Goal: Task Accomplishment & Management: Complete application form

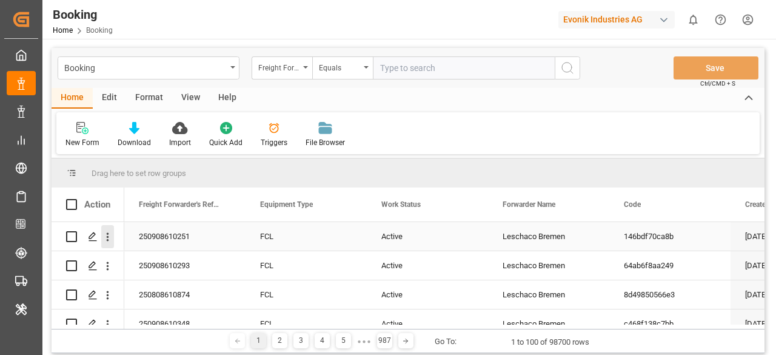
click at [101, 234] on icon "open menu" at bounding box center [107, 237] width 13 height 13
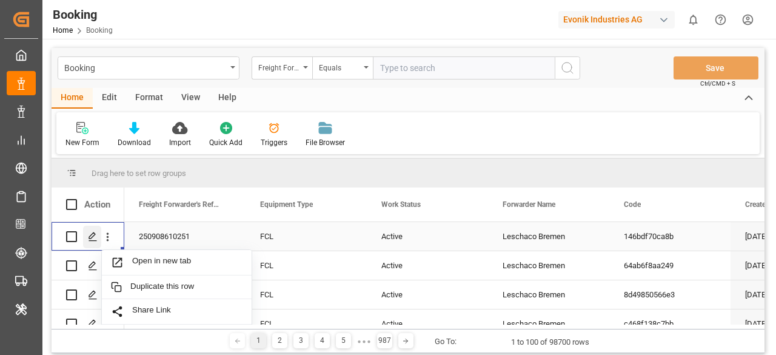
click at [89, 240] on icon "Press SPACE to select this row." at bounding box center [93, 237] width 10 height 10
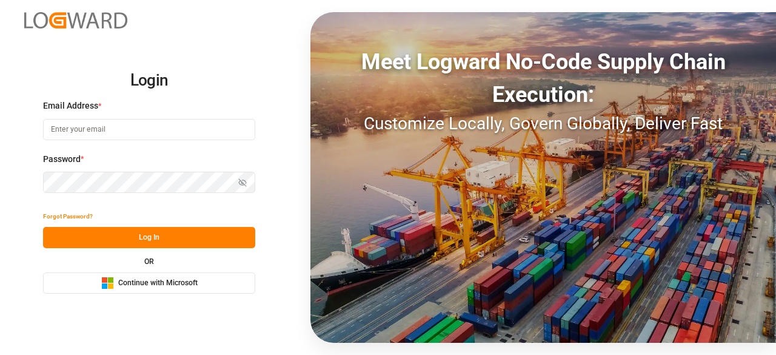
click at [124, 135] on input at bounding box center [149, 129] width 212 height 21
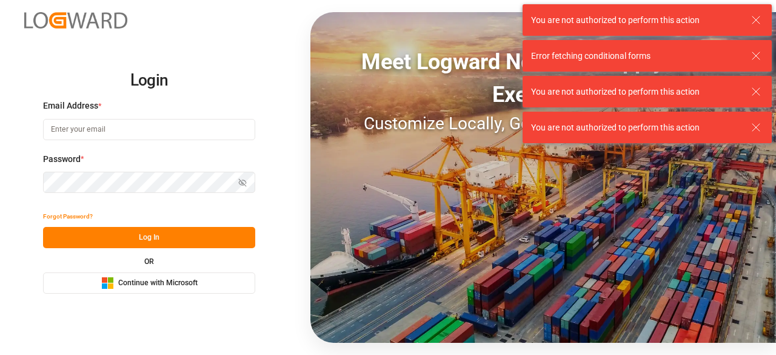
click at [207, 127] on input at bounding box center [149, 129] width 212 height 21
click at [0, 354] on com-1password-button at bounding box center [0, 355] width 0 height 0
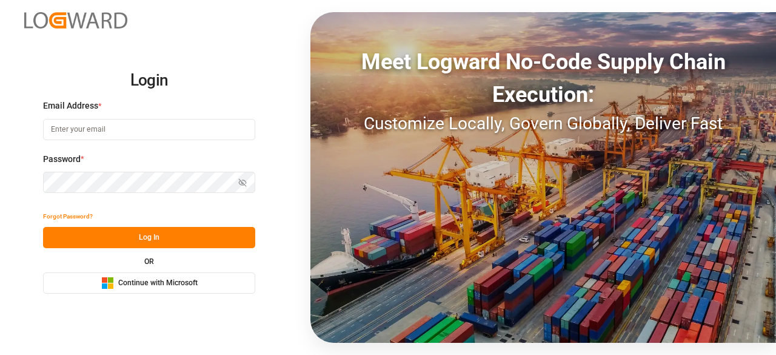
click at [0, 354] on com-1password-button at bounding box center [0, 355] width 0 height 0
click at [121, 130] on input at bounding box center [149, 129] width 212 height 21
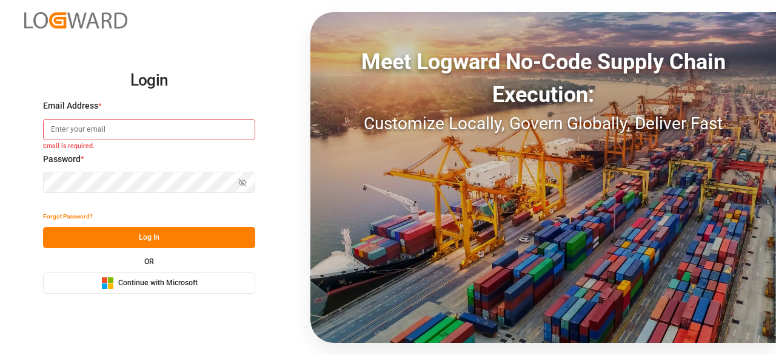
drag, startPoint x: 208, startPoint y: 128, endPoint x: 136, endPoint y: 261, distance: 150.9
click at [136, 261] on div "Login Email Address * Email is required. Password * Show password Password is r…" at bounding box center [149, 177] width 212 height 233
type input "[EMAIL_ADDRESS][PERSON_NAME][DOMAIN_NAME]"
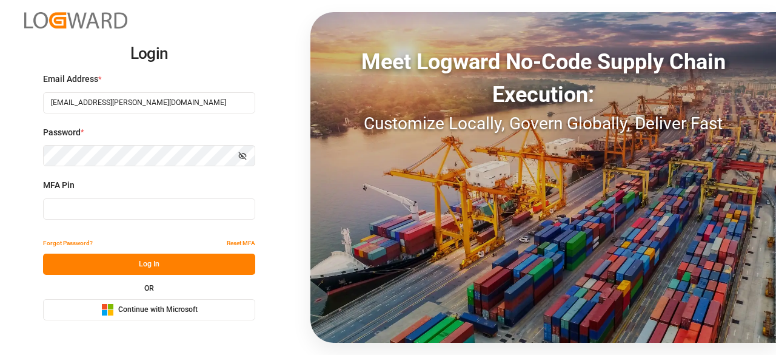
type input "741893"
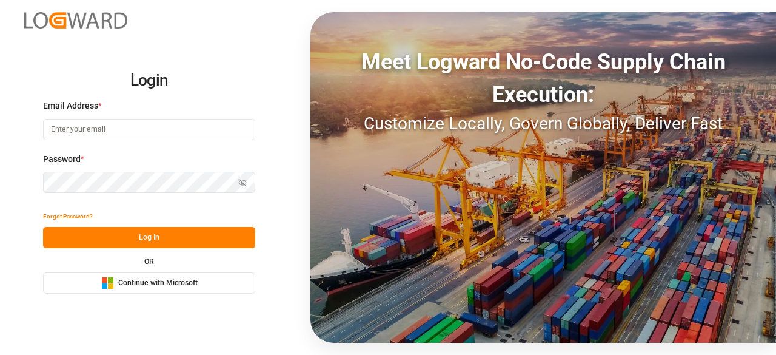
click at [104, 133] on input at bounding box center [149, 129] width 212 height 21
type input "[EMAIL_ADDRESS][PERSON_NAME][DOMAIN_NAME]"
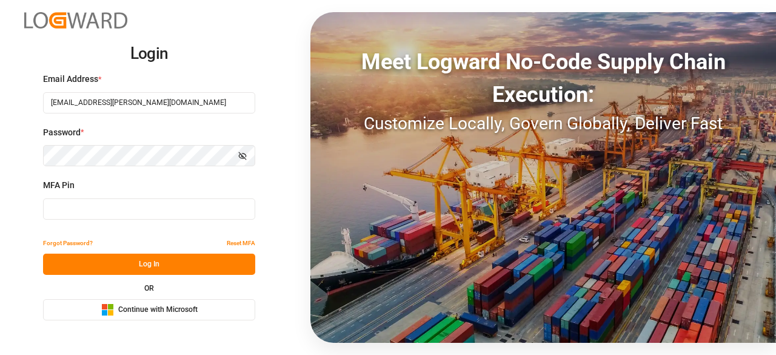
type input "497064"
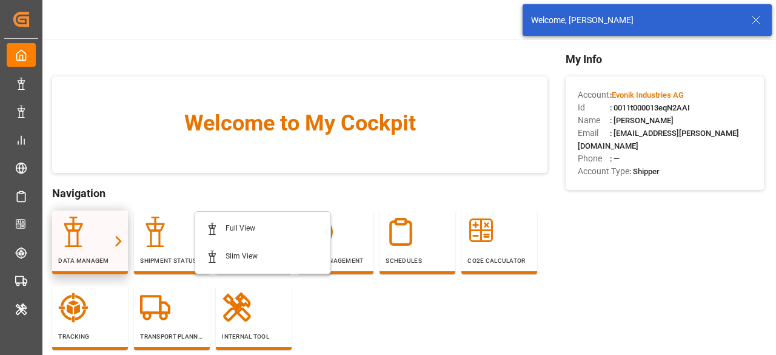
click at [91, 246] on div at bounding box center [90, 232] width 64 height 30
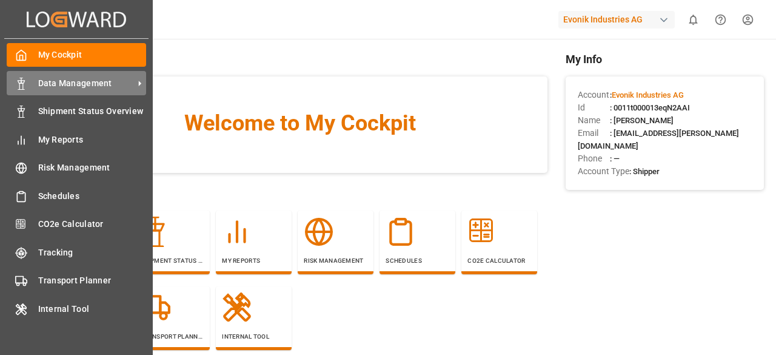
click at [35, 73] on div "Data Management Data Management" at bounding box center [77, 83] width 140 height 24
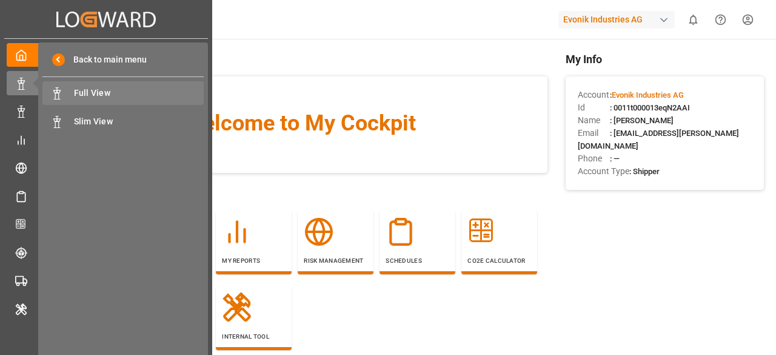
click at [130, 98] on span "Full View" at bounding box center [139, 93] width 130 height 13
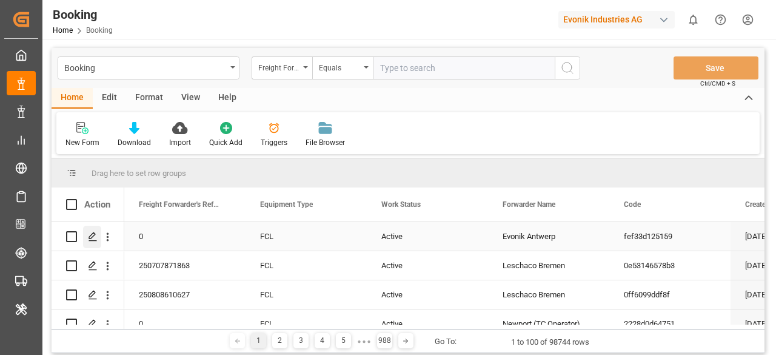
click at [90, 237] on icon "Press SPACE to select this row." at bounding box center [93, 237] width 10 height 10
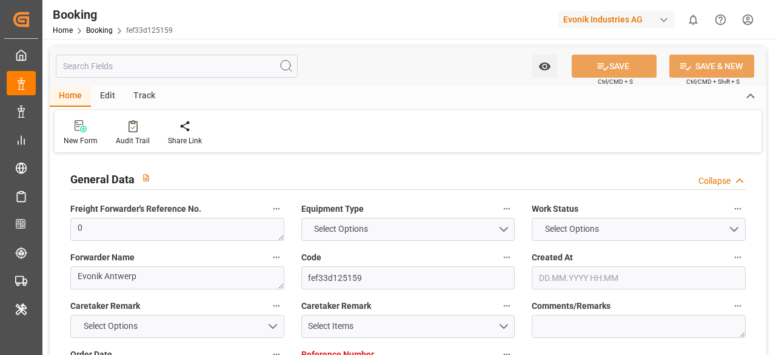
type input "0"
type input "Cosco"
type input "COSCO Shipping Co. Ltd."
type input "NLRTM"
type input "CNNKG"
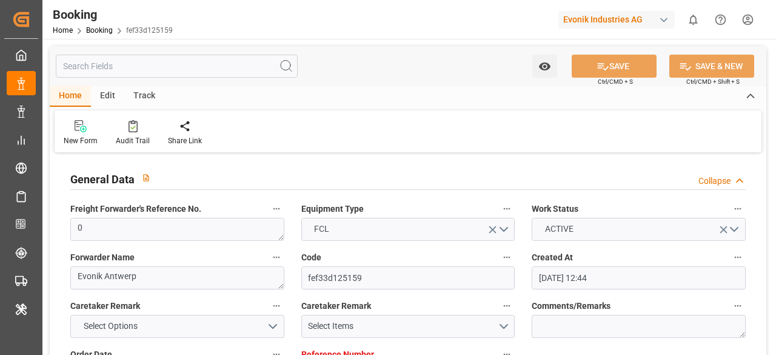
type input "19.08.2025 12:44"
type input "[DATE]"
type input "01.11.2025"
type input "04.09.2025"
type input "19.08.2025 13:31"
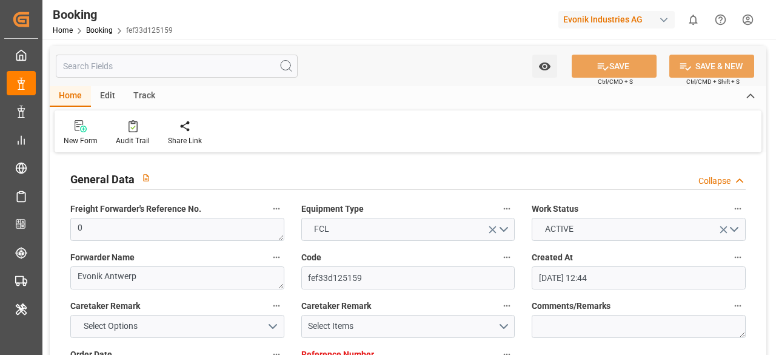
click at [177, 72] on input "text" at bounding box center [177, 66] width 242 height 23
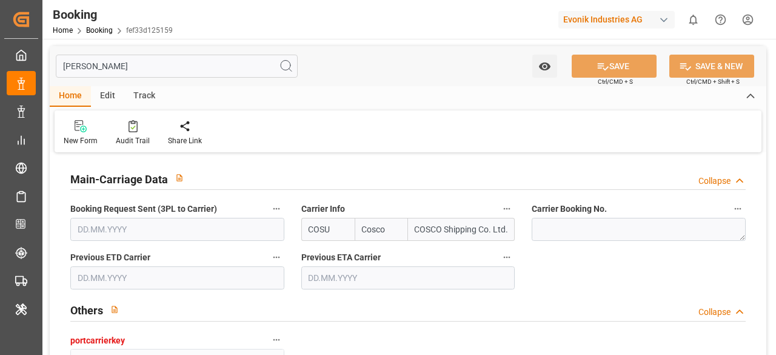
type input "carrier"
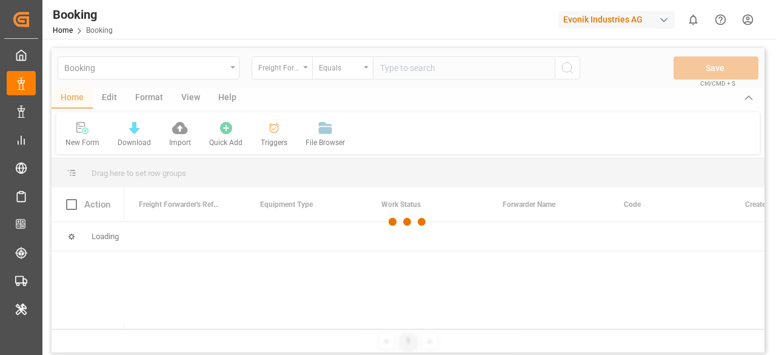
click at [113, 94] on div at bounding box center [408, 222] width 713 height 348
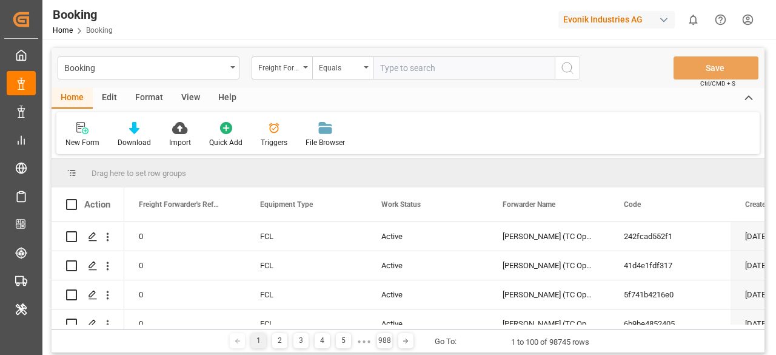
click at [114, 95] on div "Edit" at bounding box center [109, 98] width 33 height 21
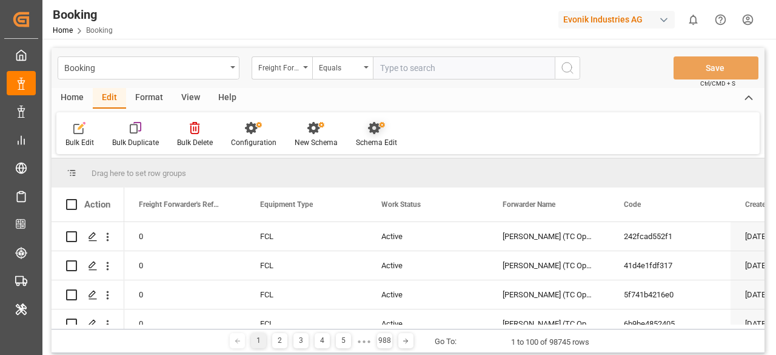
click at [369, 130] on icon at bounding box center [374, 128] width 12 height 12
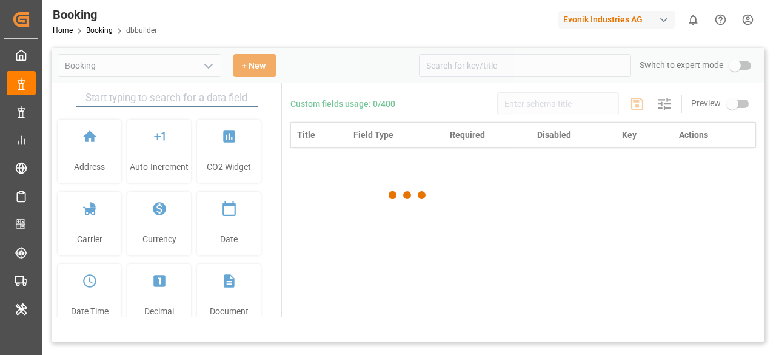
type input "Booking"
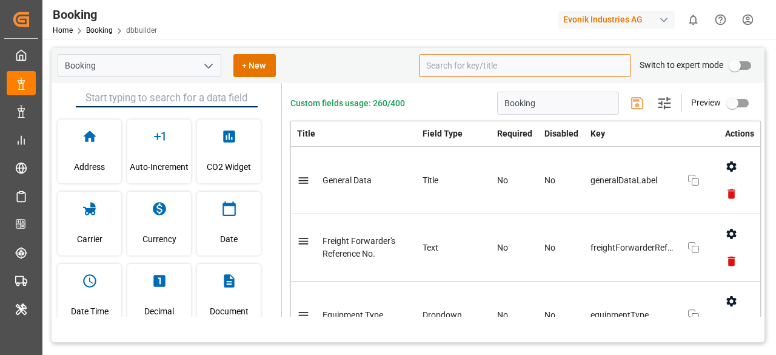
click at [428, 66] on input at bounding box center [525, 65] width 212 height 23
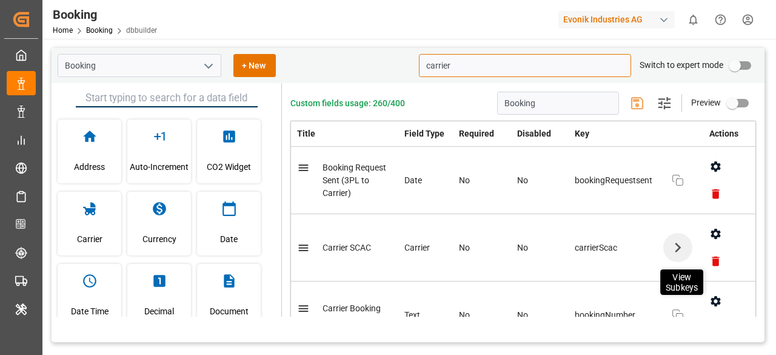
click at [675, 251] on icon "button" at bounding box center [677, 247] width 19 height 19
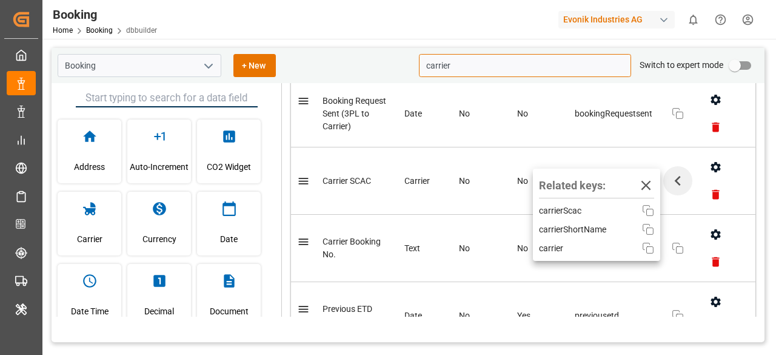
scroll to position [66, 0]
click at [650, 184] on icon "button" at bounding box center [646, 185] width 19 height 19
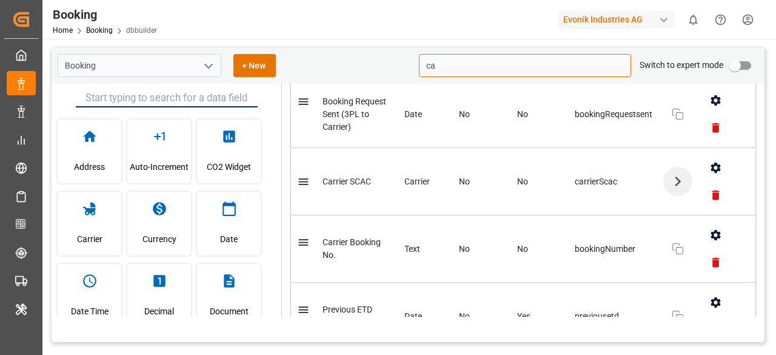
type input "c"
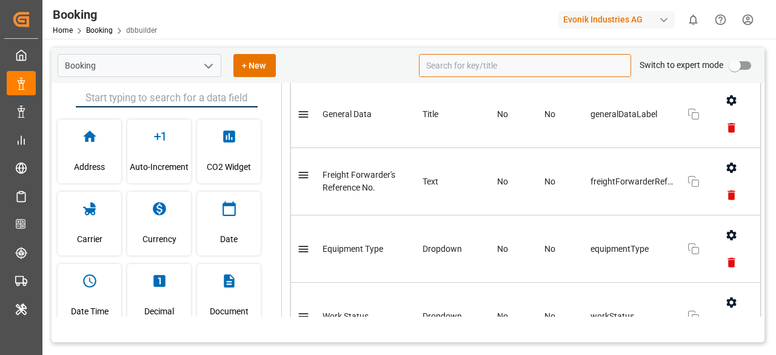
click at [473, 61] on input at bounding box center [525, 65] width 212 height 23
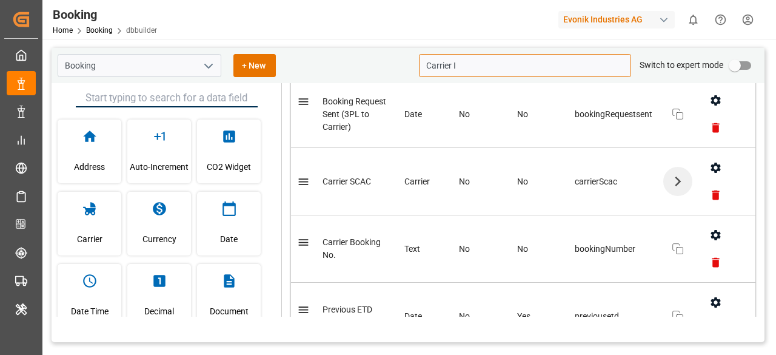
scroll to position [0, 0]
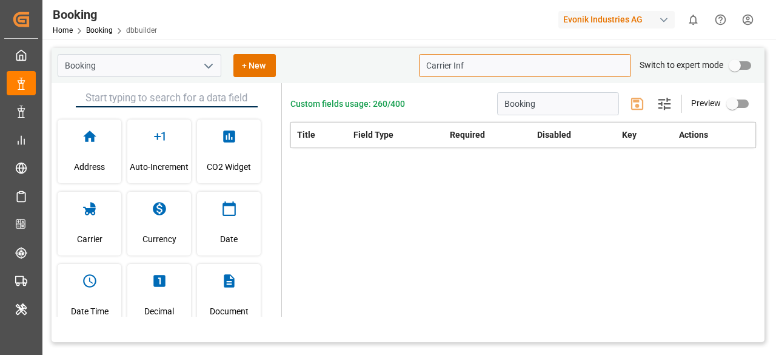
type input "Carrier Inf"
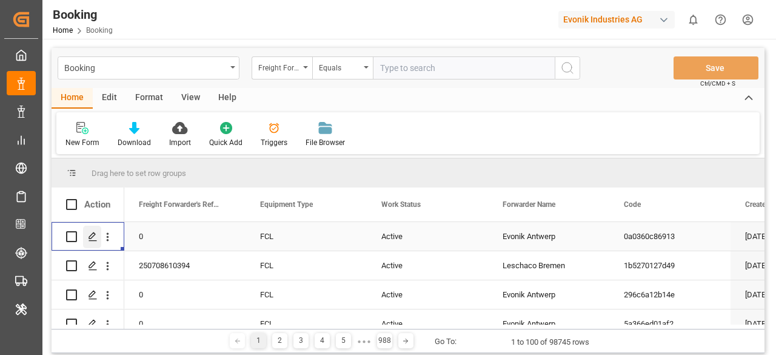
click at [93, 241] on icon "Press SPACE to select this row." at bounding box center [93, 237] width 10 height 10
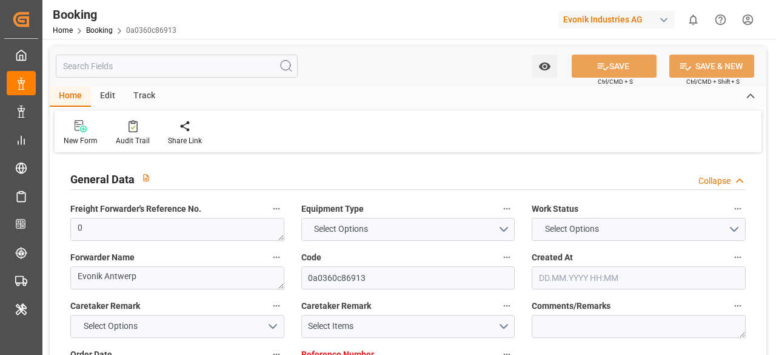
type input "0"
type input "9231822"
type input "MSC"
type input "Mediterranean Shipping Company"
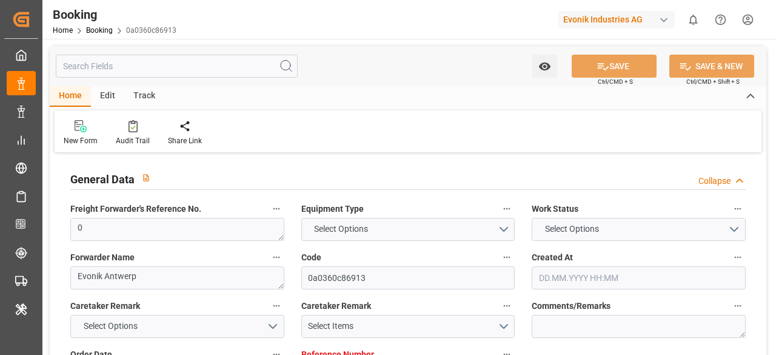
type input "BEANR"
type input "USMOB"
type input "0"
type input "BEANR"
type input "USMOB"
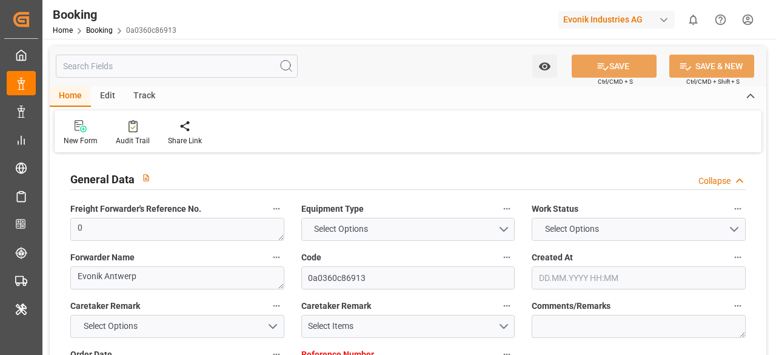
type input "9231822"
type input "[DATE] 06:32"
type input "[DATE]"
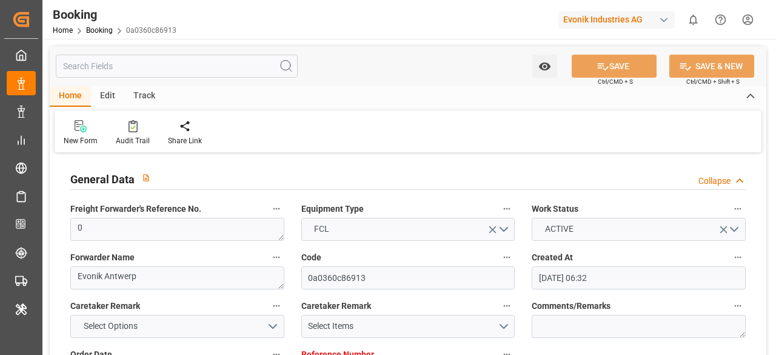
type input "[DATE] 12:00"
type input "[DATE] 00:00"
type input "[DATE] 12:00"
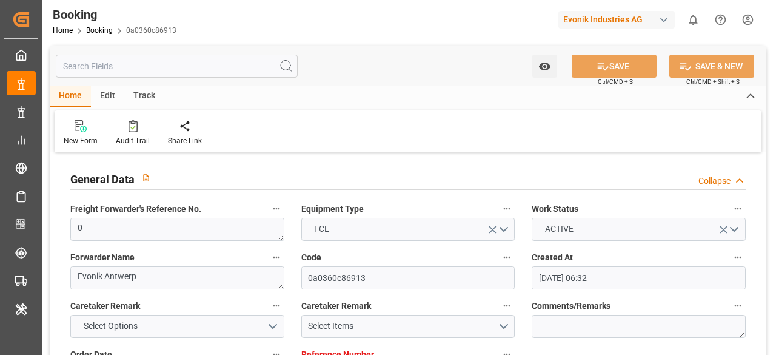
type input "[DATE] 00:00"
type input "19.08.2025 13:33"
type input "[DATE]"
type input "[DATE] 12:00"
type input "[DATE] 00:02"
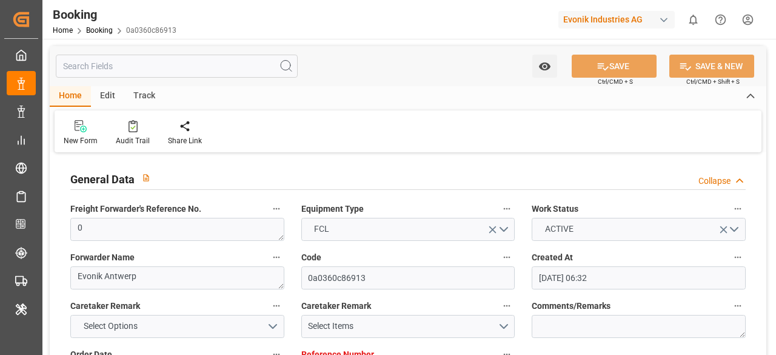
type input "[DATE] 00:02"
type input "[DATE] 00:01"
type input "[DATE] 12:00"
type input "[DATE] 13:10"
type input "[DATE] 12:00"
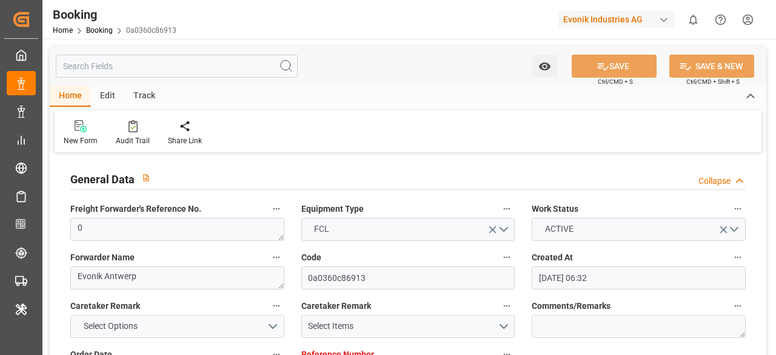
type input "[DATE] 01:06"
click at [158, 67] on input "text" at bounding box center [177, 66] width 242 height 23
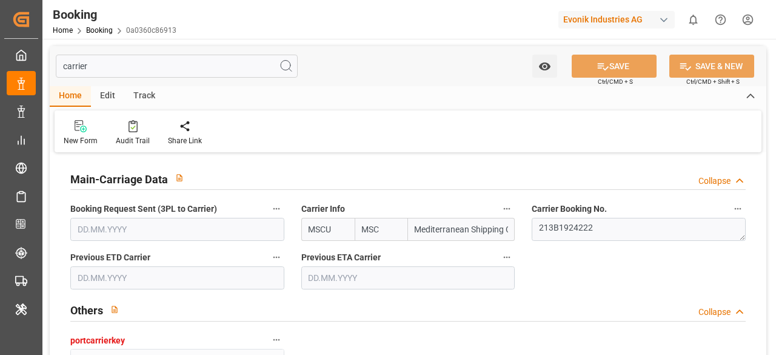
type input "carrier"
click at [506, 207] on icon "button" at bounding box center [507, 209] width 10 height 10
click at [523, 223] on li "Audits" at bounding box center [539, 228] width 80 height 20
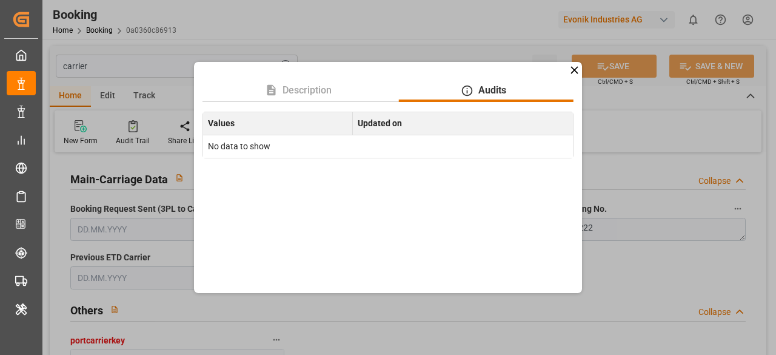
click at [576, 72] on icon at bounding box center [574, 70] width 7 height 7
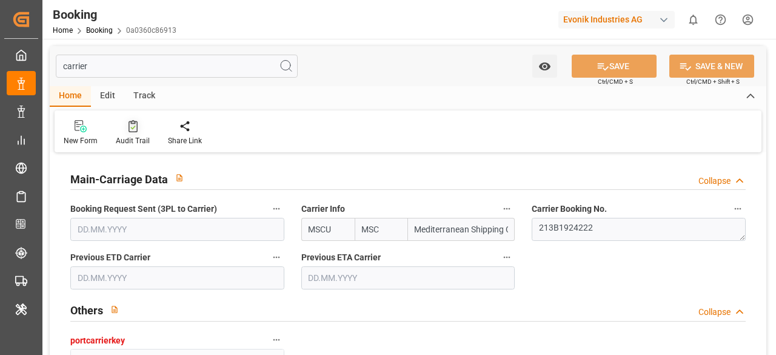
click at [146, 127] on div at bounding box center [133, 125] width 34 height 13
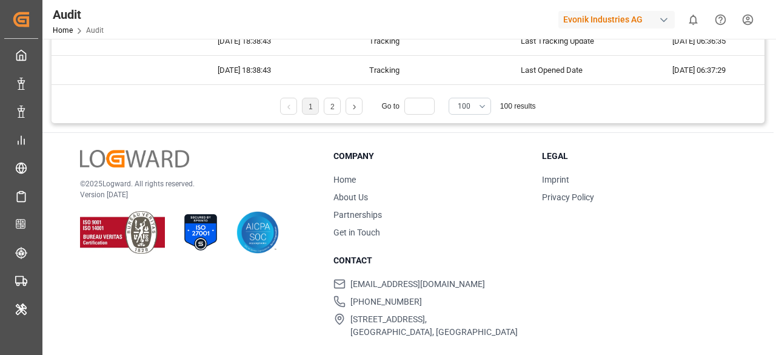
scroll to position [70, 0]
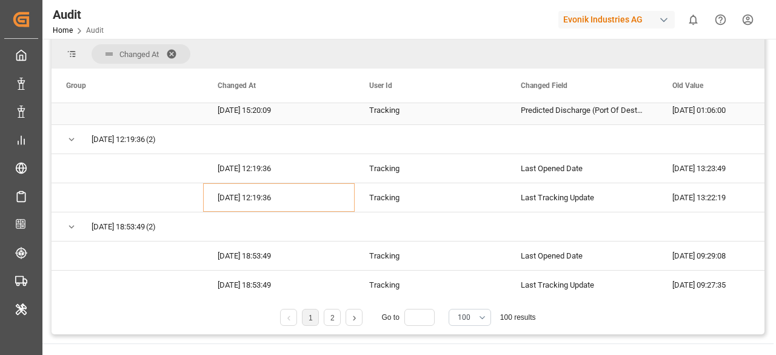
click at [465, 105] on div "Audit Type - Row Audit Reference - Booking (0a0360c86913) Changed At Drag here …" at bounding box center [408, 172] width 713 height 323
click at [465, 320] on span "100" at bounding box center [464, 317] width 13 height 11
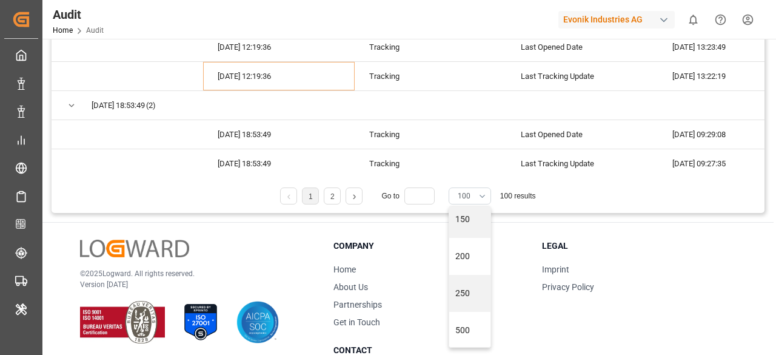
scroll to position [189, 0]
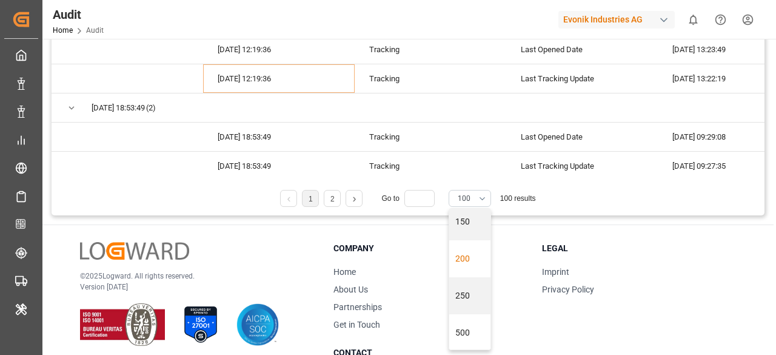
click at [467, 269] on div "200" at bounding box center [469, 258] width 41 height 37
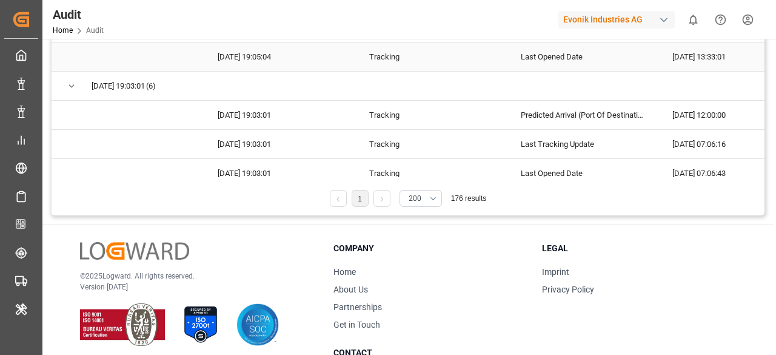
scroll to position [0, 0]
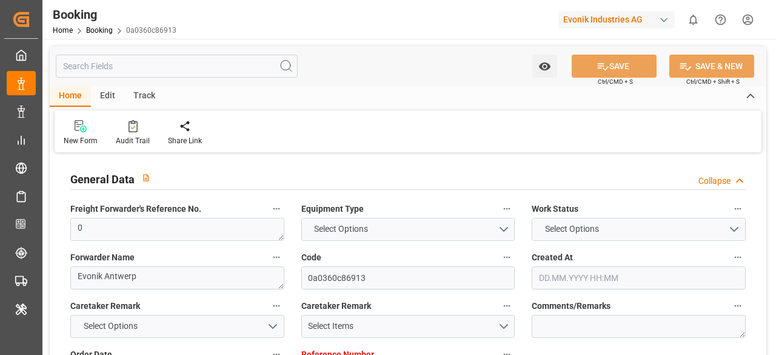
type textarea "0"
type textarea "Evonik Antwerp"
type input "0a0360c86913"
type input "0"
type textarea "AT-AN"
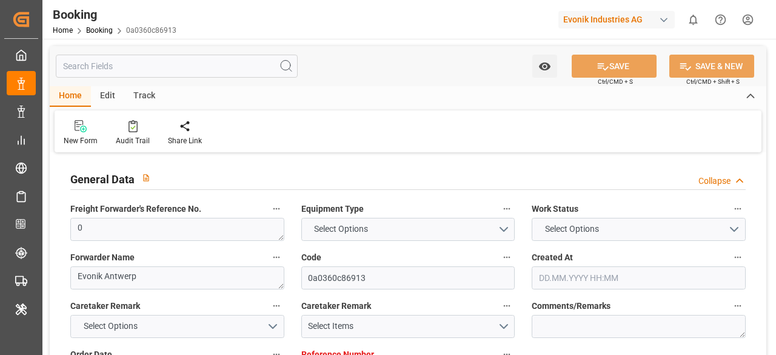
type input "4006679690"
type textarea "[PERSON_NAME][EMAIL_ADDRESS][PERSON_NAME][DOMAIN_NAME]"
type textarea "DAP"
type textarea "Mobil, [GEOGRAPHIC_DATA]"
type textarea "Evonik Plant 0000500154"
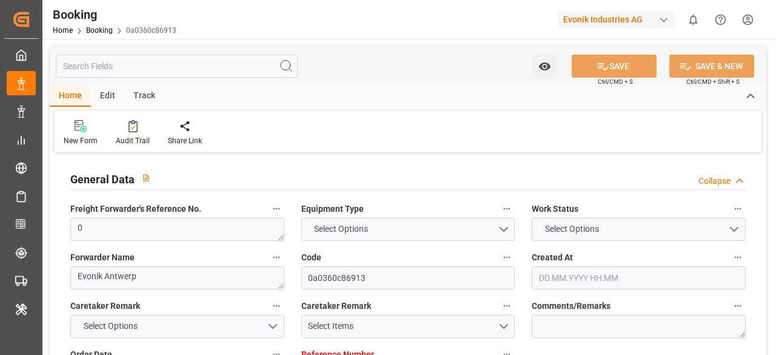
type textarea "[GEOGRAPHIC_DATA]"
type textarea "MSBU3024502"
type input "MSC SHANGHAI V"
type input "MSCU"
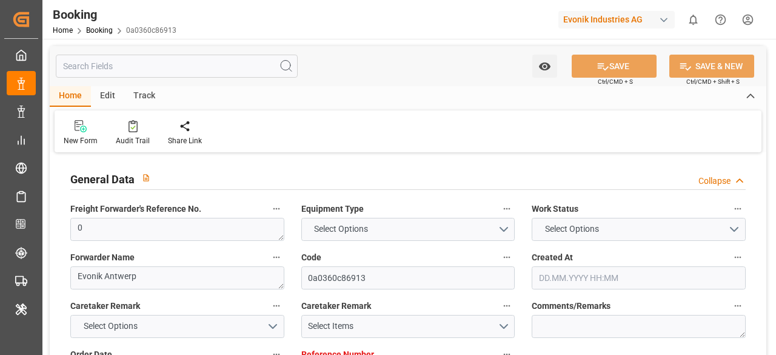
type textarea "213B1924222"
type input "[GEOGRAPHIC_DATA]"
type input "Mobile"
type textarea "INPUT_Evonik_Seeburger_LoadTenderOcean_1003040214_20250811143356458.xml"
type textarea "NWC/[GEOGRAPHIC_DATA] [GEOGRAPHIC_DATA] Continent / [GEOGRAPHIC_DATA]-AN"
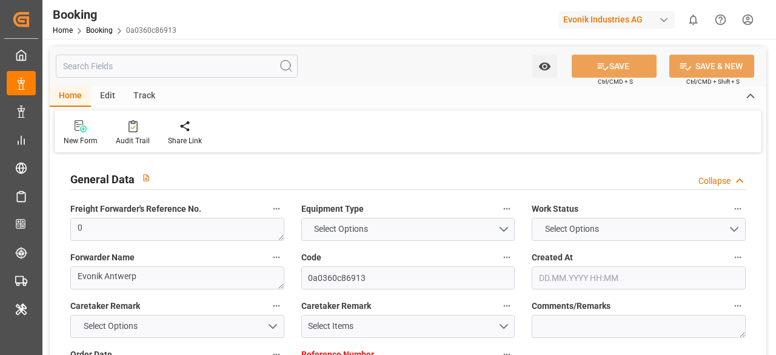
type textarea "INPUT_Evonik_Seeburger_LoadTenderOcean_1003021145_20250805082943684.xml,INPUT_E…"
type textarea "1003040214"
type textarea "Logward System"
type textarea "businessDivision-businessLine-"
type textarea "EVONIK Load Tender XML"
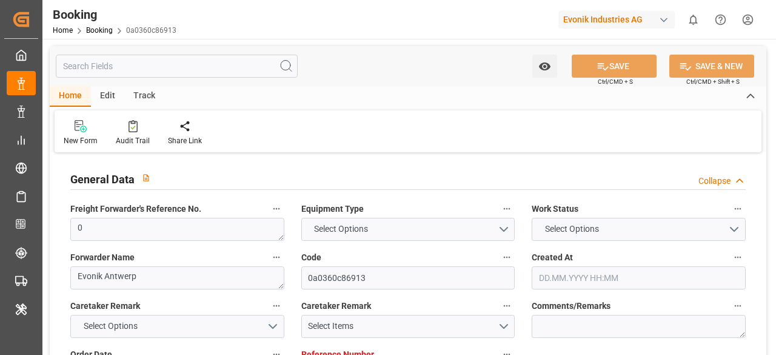
type textarea "a011t00000LcJC5AAN"
type textarea "No"
type input "[GEOGRAPHIC_DATA]"
type input "MOBILE"
type input "[GEOGRAPHIC_DATA]"
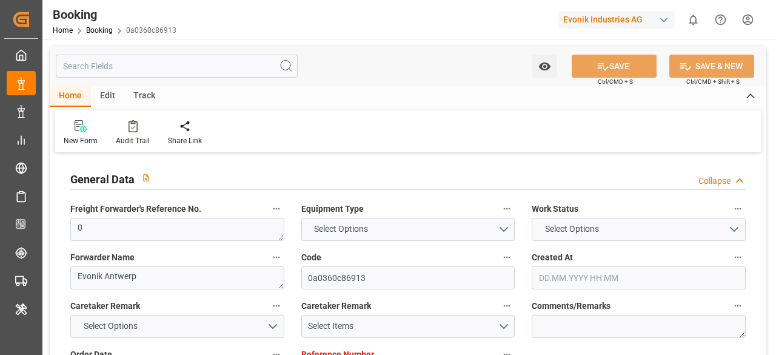
type input "BE"
type input "TRUCK"
type input "NH533A"
type input "VESSEL"
type input "MSC SHANGHAI V"
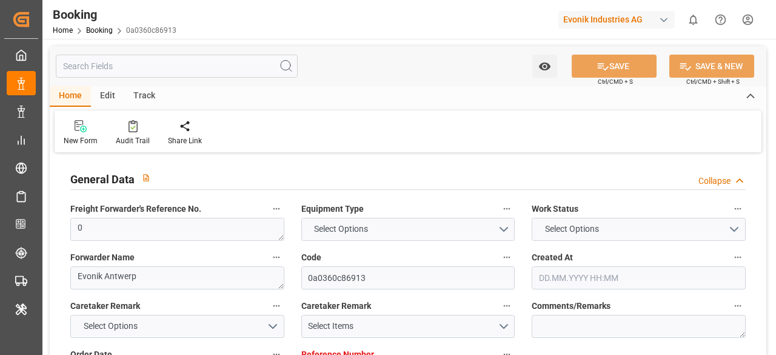
type input "TRUCK"
type input "0"
type input "9231822"
type input "MSC"
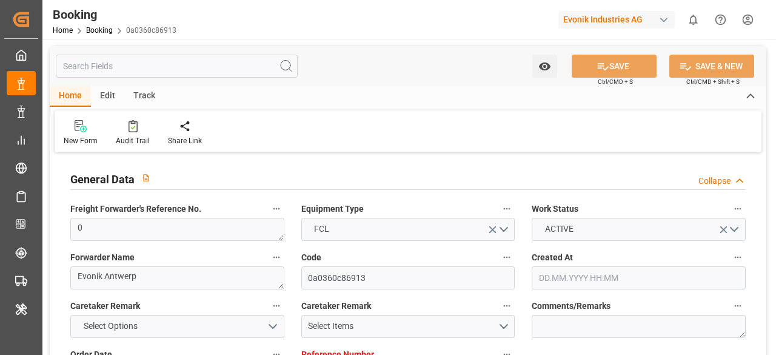
type input "Mediterranean Shipping Company"
type input "BEANR"
type input "USMOB"
type input "0"
type input "BEANR"
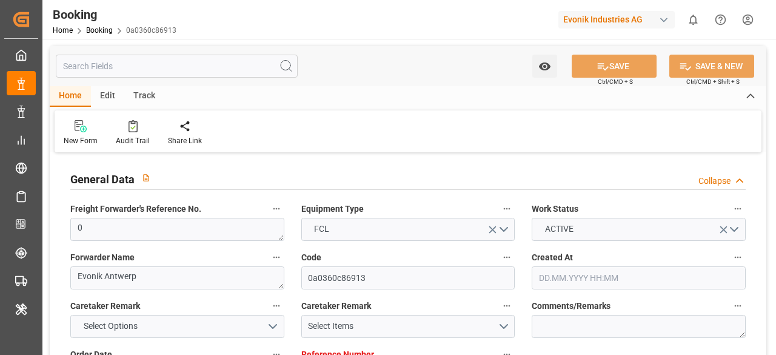
type input "USMOB"
type input "9231822"
type input "[DATE] 06:32"
type input "[DATE]"
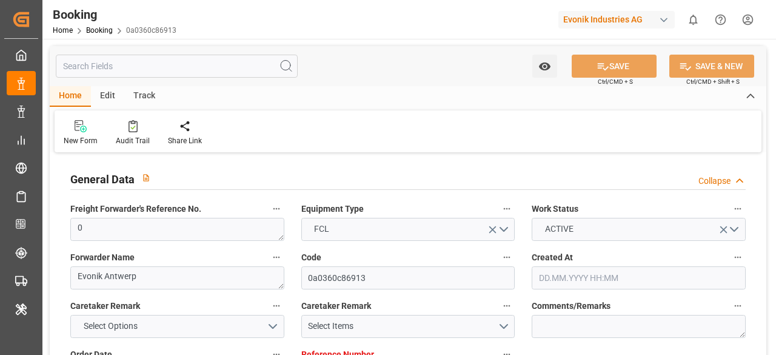
type input "[DATE]"
type input "[DATE] 12:00"
type input "[DATE] 00:00"
type input "[DATE] 12:00"
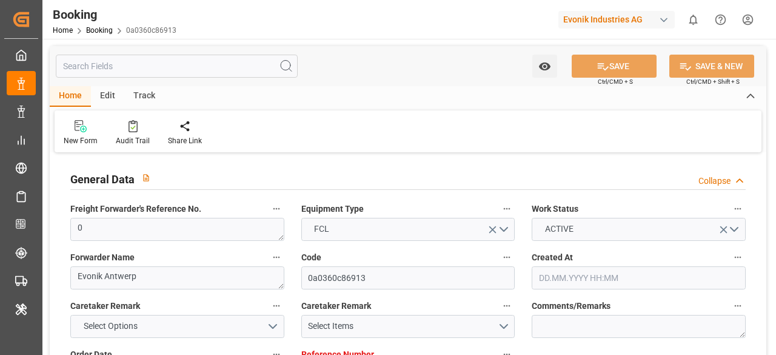
type input "[DATE] 12:00"
type input "[DATE] 00:00"
type input "19.08.2025 13:35"
type input "[DATE]"
type input "[DATE] 12:00"
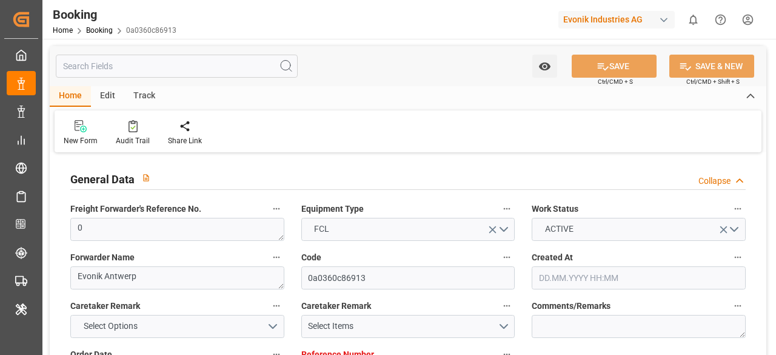
type input "[DATE] 00:02"
type input "[DATE] 00:01"
type input "[DATE] 12:00"
type input "[DATE] 13:10"
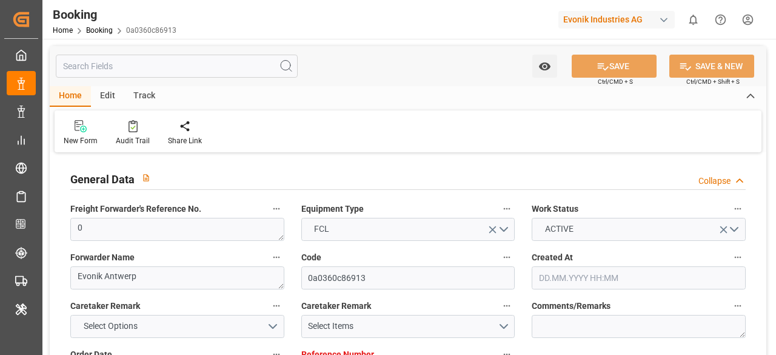
type input "[DATE] 12:00"
type input "[DATE] 01:06"
click at [149, 72] on input "text" at bounding box center [177, 66] width 242 height 23
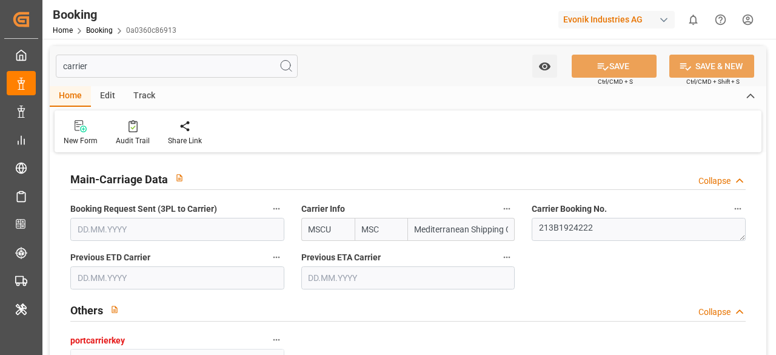
type input "carrier"
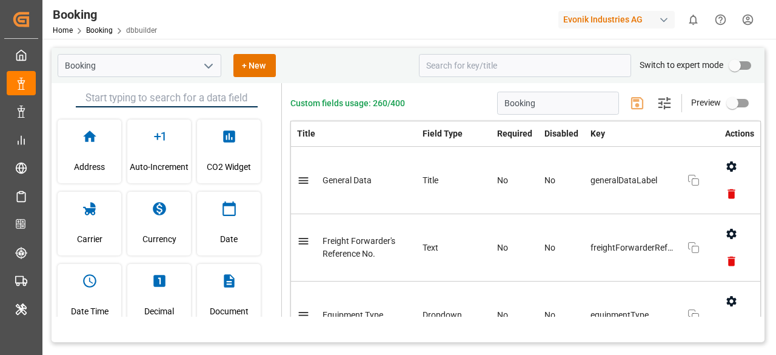
click at [209, 62] on icon "open menu" at bounding box center [208, 66] width 15 height 15
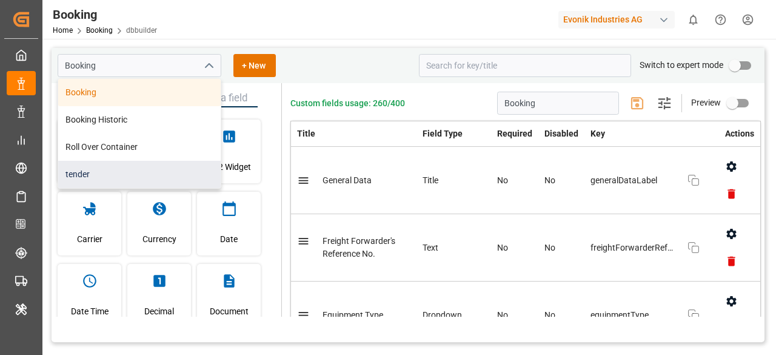
click at [152, 167] on div "tender" at bounding box center [139, 174] width 163 height 27
type input "tender"
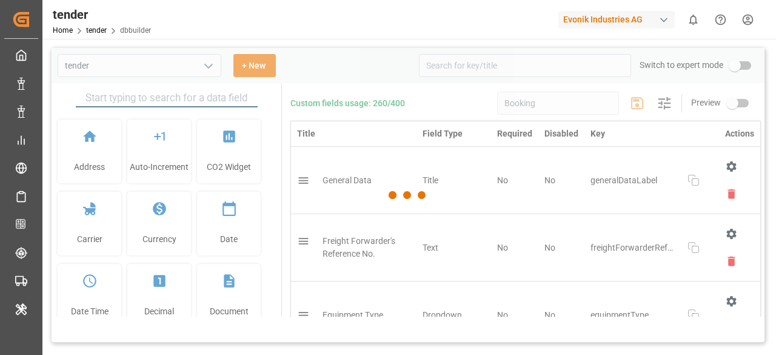
type input "tender"
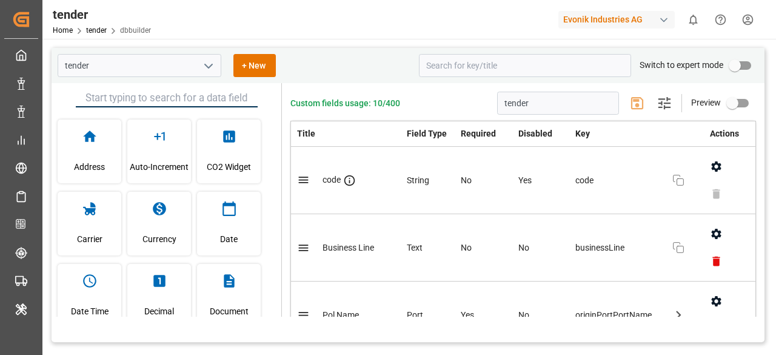
click at [209, 64] on icon "open menu" at bounding box center [208, 66] width 15 height 15
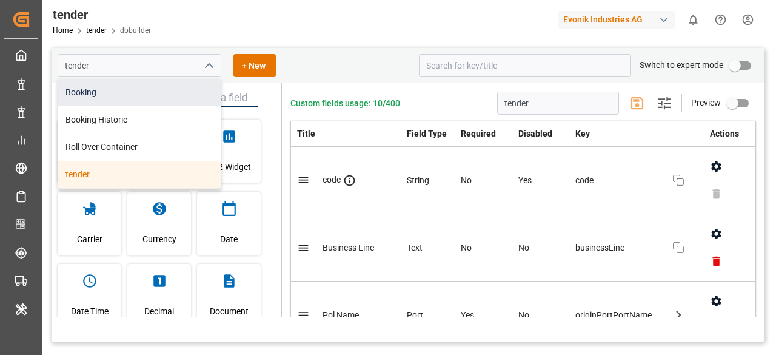
click at [157, 90] on div "Booking" at bounding box center [139, 92] width 163 height 27
type input "Booking"
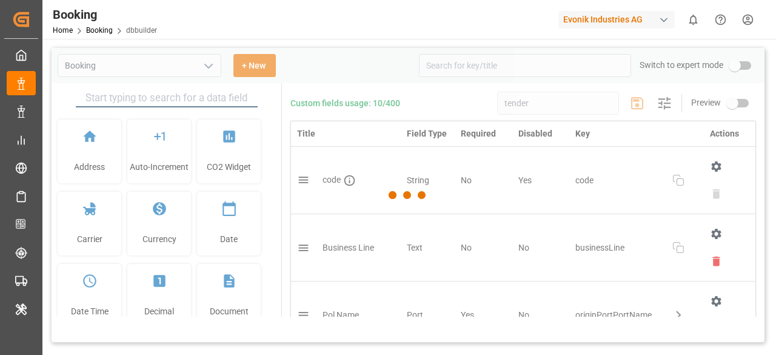
type input "Booking"
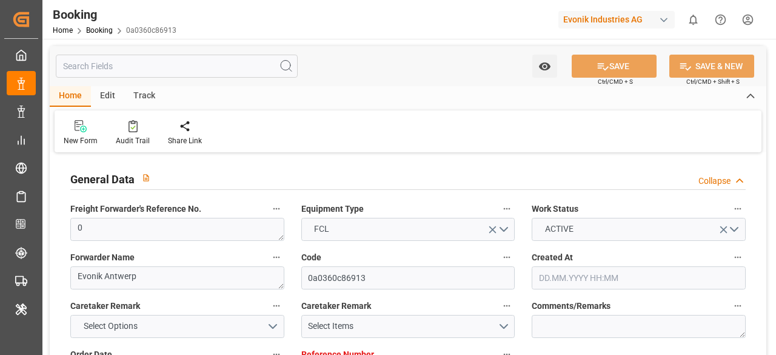
type input "0"
type input "9231822"
type input "MSC"
type input "Mediterranean Shipping Company"
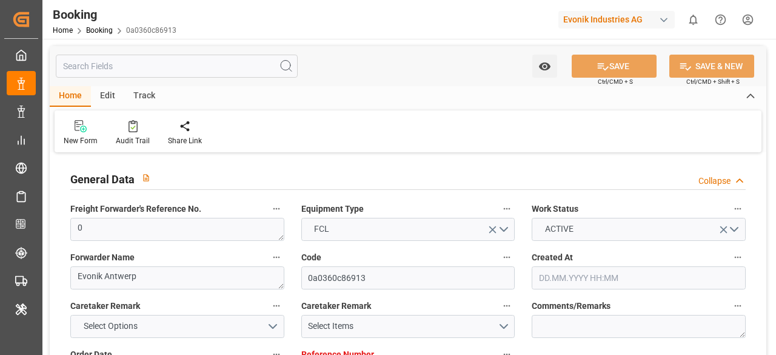
type input "BEANR"
type input "USMOB"
type input "0"
type input "BEANR"
type input "USMOB"
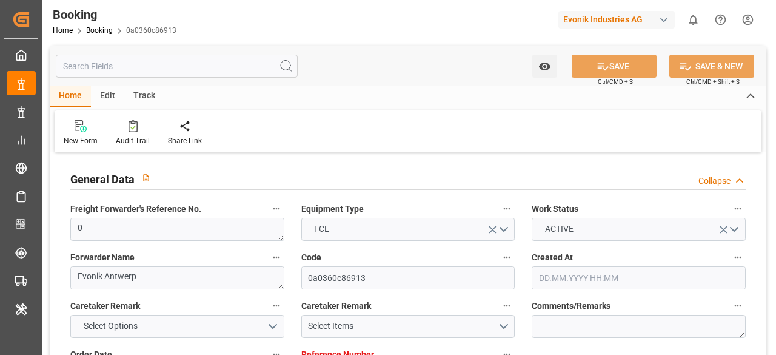
type input "9231822"
type input "[DATE] 06:32"
type input "[DATE]"
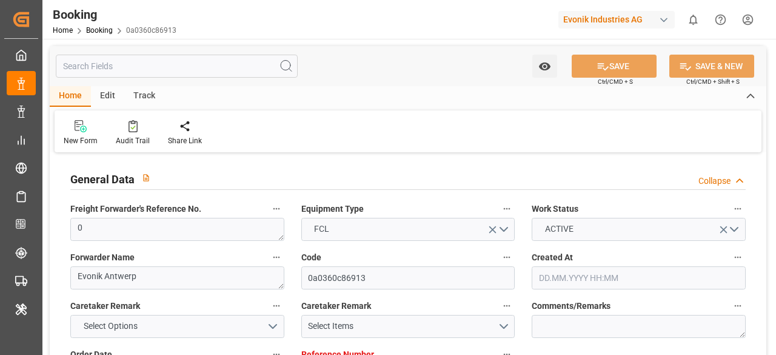
type input "[DATE] 12:00"
type input "[DATE] 00:00"
type input "[DATE] 12:00"
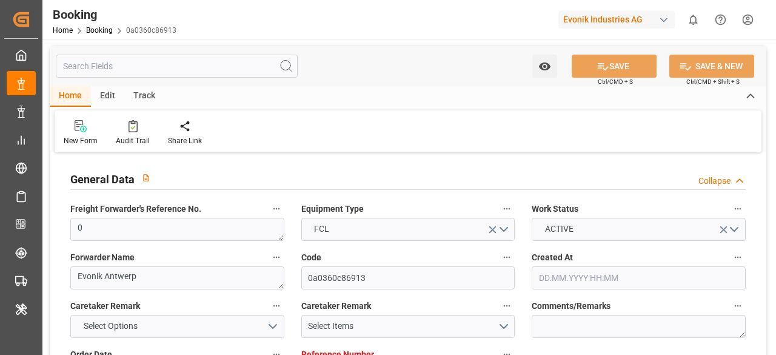
type input "[DATE] 00:00"
type input "[DATE] 13:49"
type input "[DATE]"
type input "[DATE] 12:00"
type input "[DATE] 00:02"
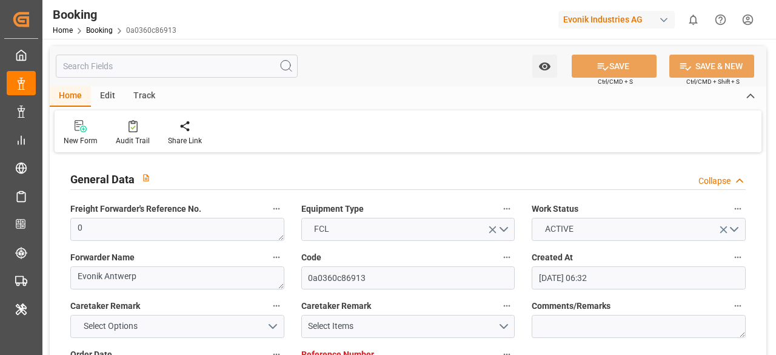
type input "[DATE] 00:02"
type input "[DATE] 00:01"
type input "[DATE] 12:00"
type input "[DATE] 13:10"
type input "[DATE] 12:00"
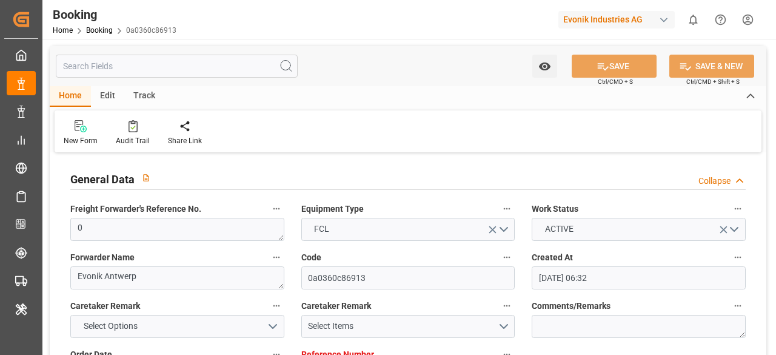
type input "[DATE] 01:06"
click at [163, 65] on input "text" at bounding box center [177, 66] width 242 height 23
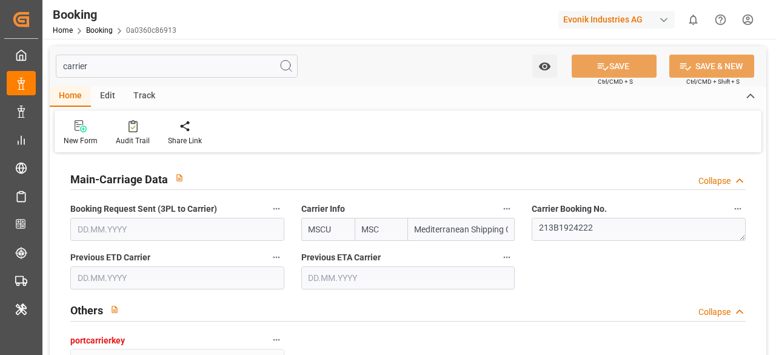
click at [236, 72] on input "carrier" at bounding box center [177, 66] width 242 height 23
type input "cr"
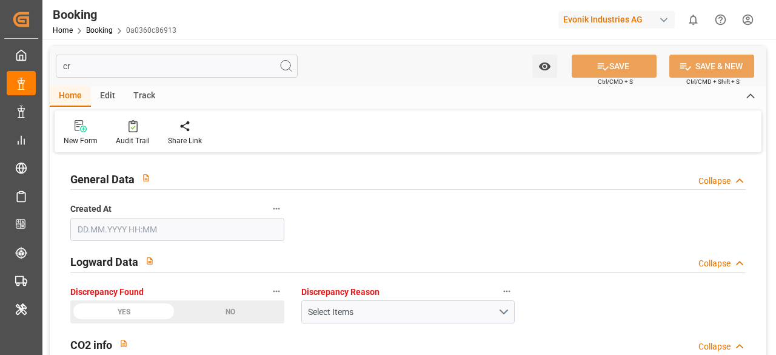
type input "[DATE] 06:32"
type input "cre"
drag, startPoint x: 195, startPoint y: 75, endPoint x: 61, endPoint y: 66, distance: 134.9
click at [61, 66] on input "cre" at bounding box center [177, 66] width 242 height 23
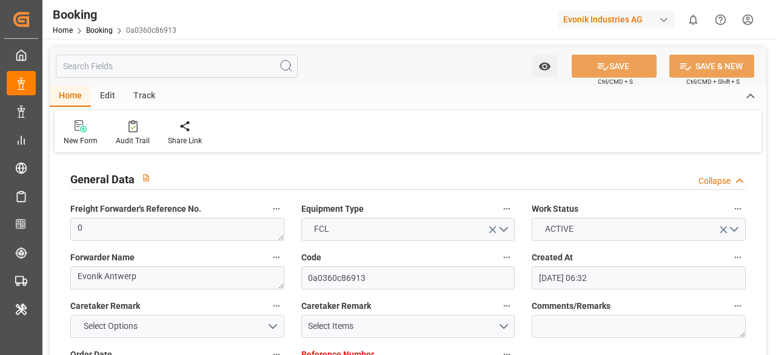
type input "0"
type input "9231822"
type input "MSC"
type input "Mediterranean Shipping Company"
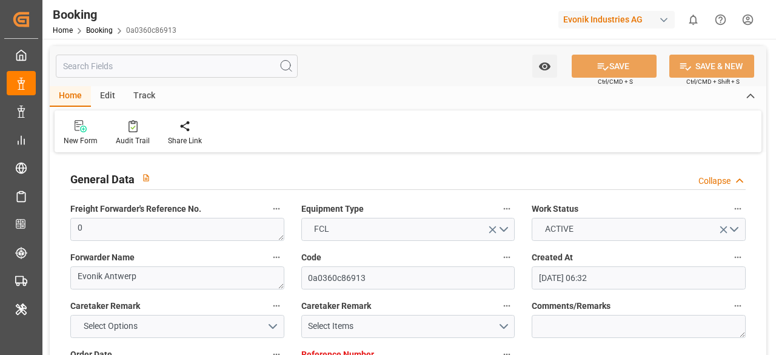
type input "BEANR"
type input "USMOB"
type input "0"
type input "BEANR"
type input "USMOB"
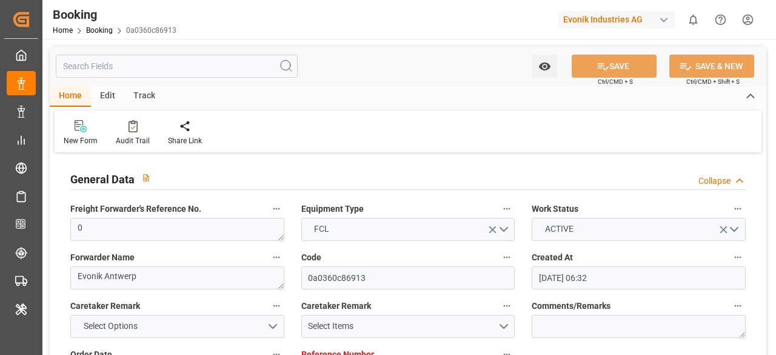
type input "9231822"
type input "[DATE]"
type input "[DATE] 12:00"
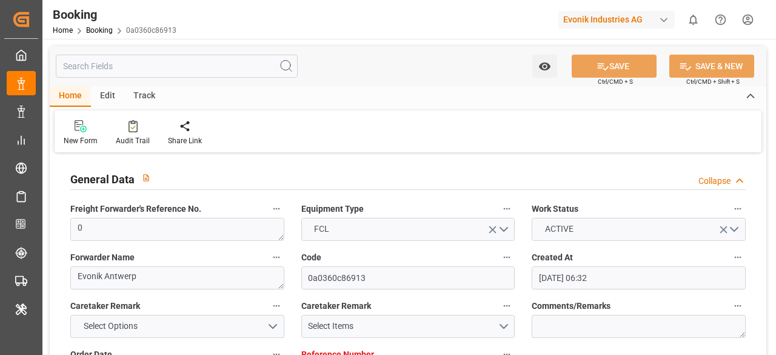
type input "[DATE] 00:00"
type input "[DATE] 12:00"
type input "[DATE] 00:00"
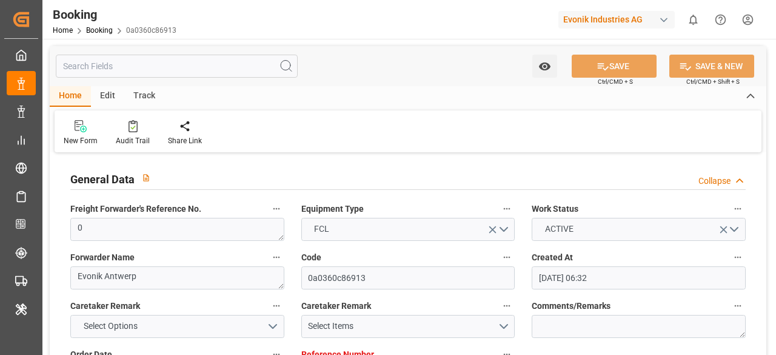
type input "[DATE] 13:49"
type input "[DATE]"
type input "[DATE] 12:00"
type input "[DATE] 00:02"
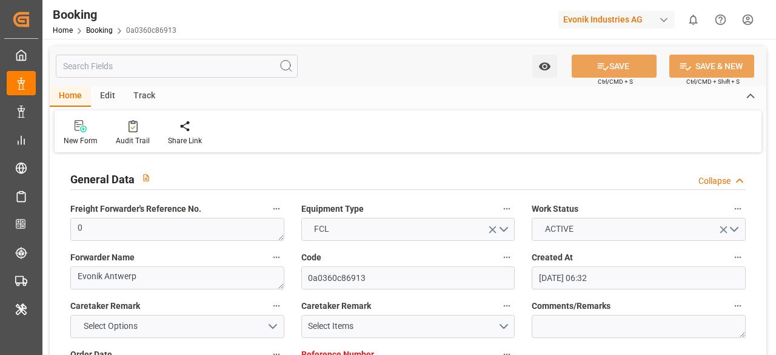
type input "[DATE] 00:01"
type input "[DATE] 12:00"
type input "[DATE] 13:10"
type input "[DATE] 12:00"
type input "[DATE] 01:06"
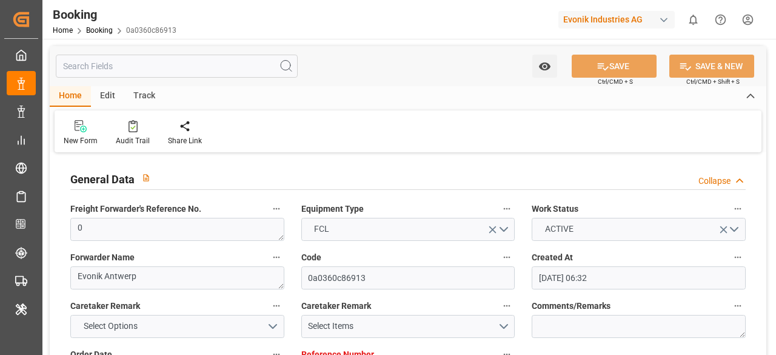
type input "[DATE] 01:06"
click at [127, 138] on div "Audit Trail" at bounding box center [133, 140] width 34 height 11
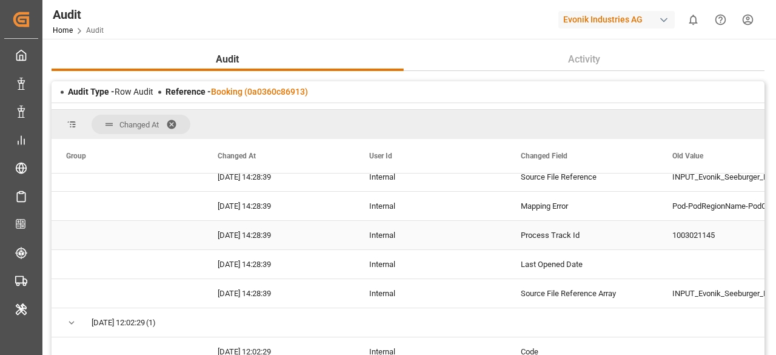
scroll to position [281, 0]
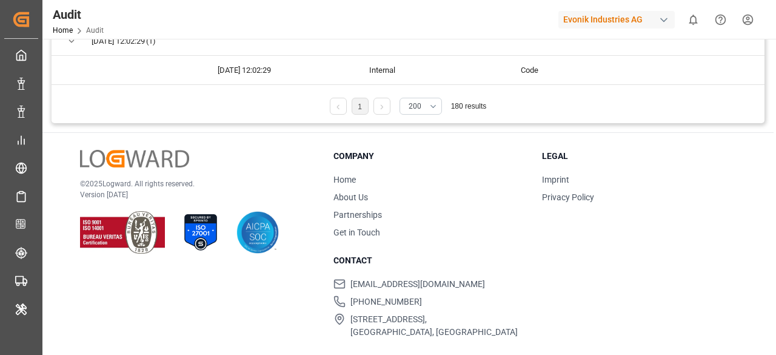
click at [388, 109] on link at bounding box center [382, 106] width 16 height 17
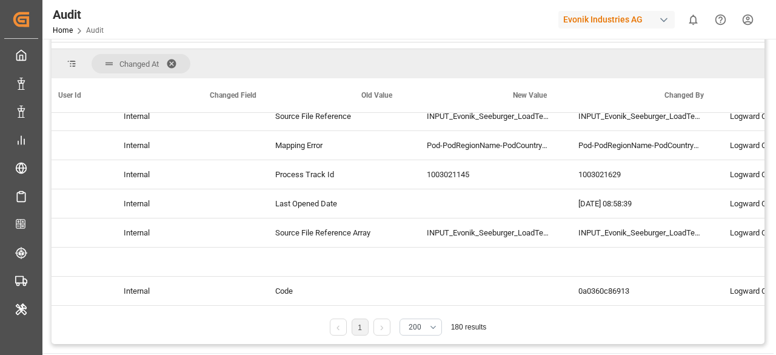
scroll to position [0, 0]
